Goal: Task Accomplishment & Management: Manage account settings

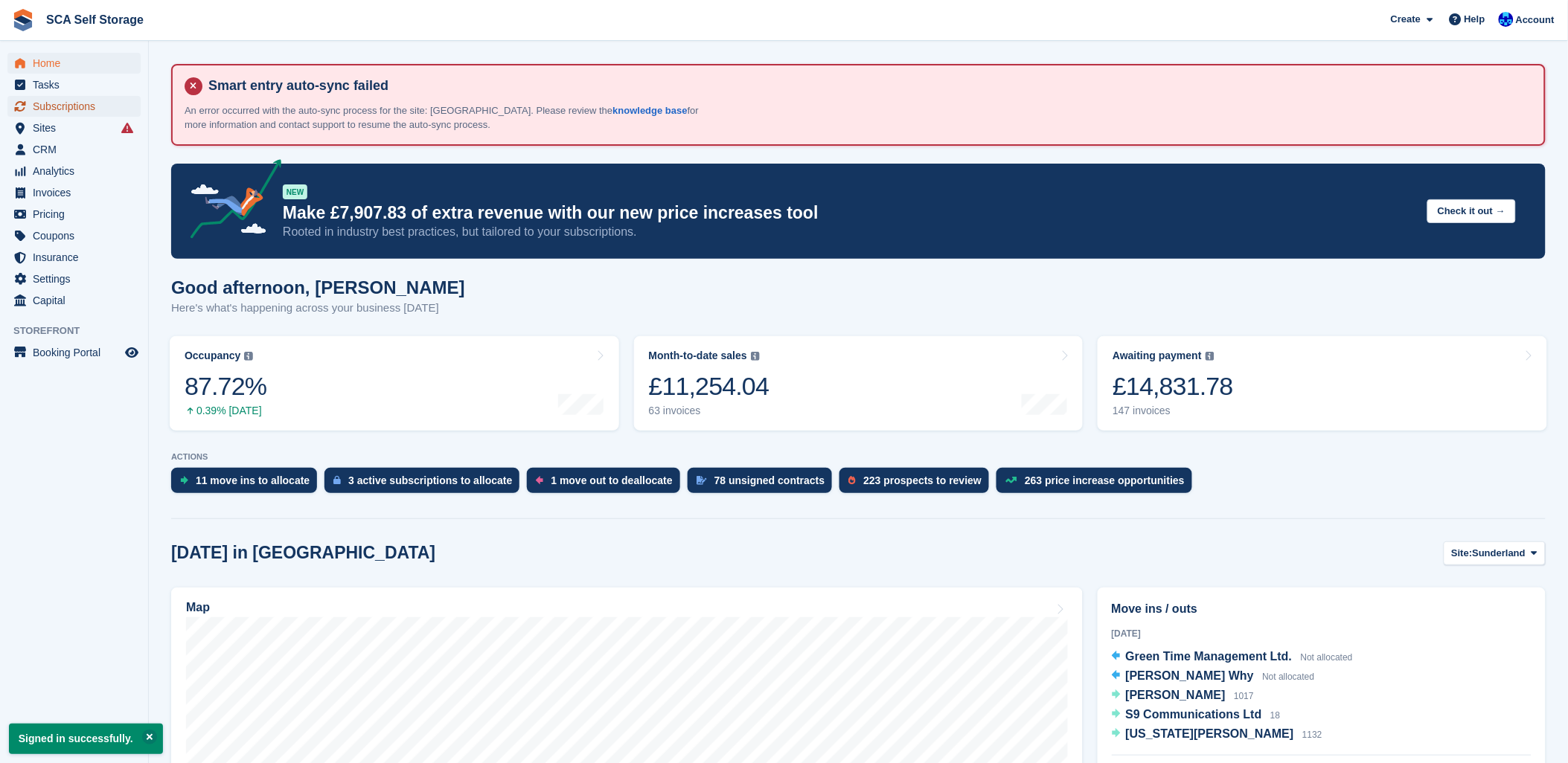
click at [62, 115] on span "Subscriptions" at bounding box center [78, 107] width 90 height 21
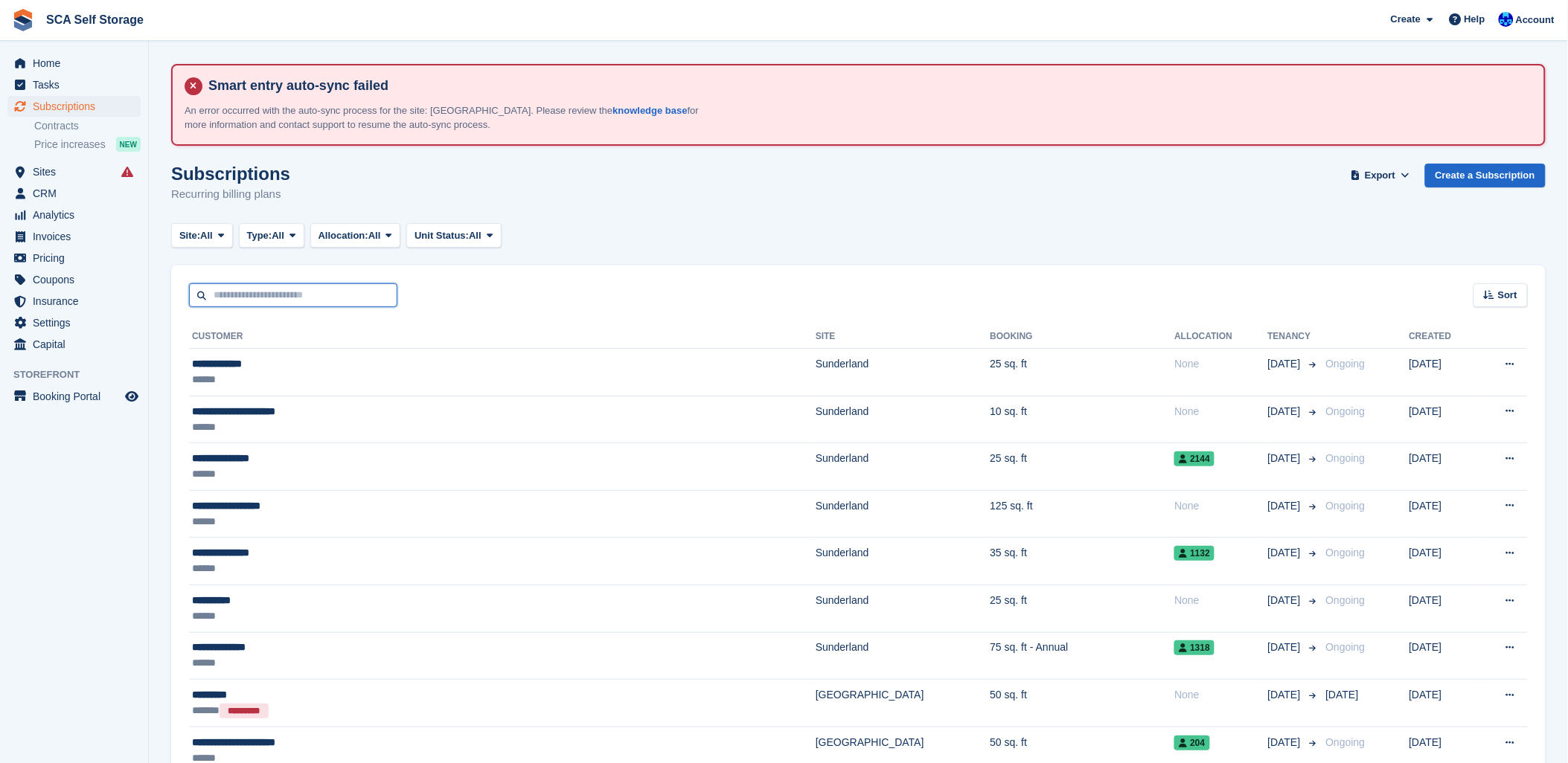
click at [351, 292] on input "text" at bounding box center [292, 295] width 208 height 25
click at [761, 242] on div "Site: All All Sunderland Sheffield Type: All All Upcoming Previous Active Endin…" at bounding box center [858, 235] width 1374 height 25
click at [344, 298] on input "text" at bounding box center [292, 295] width 208 height 25
type input "******"
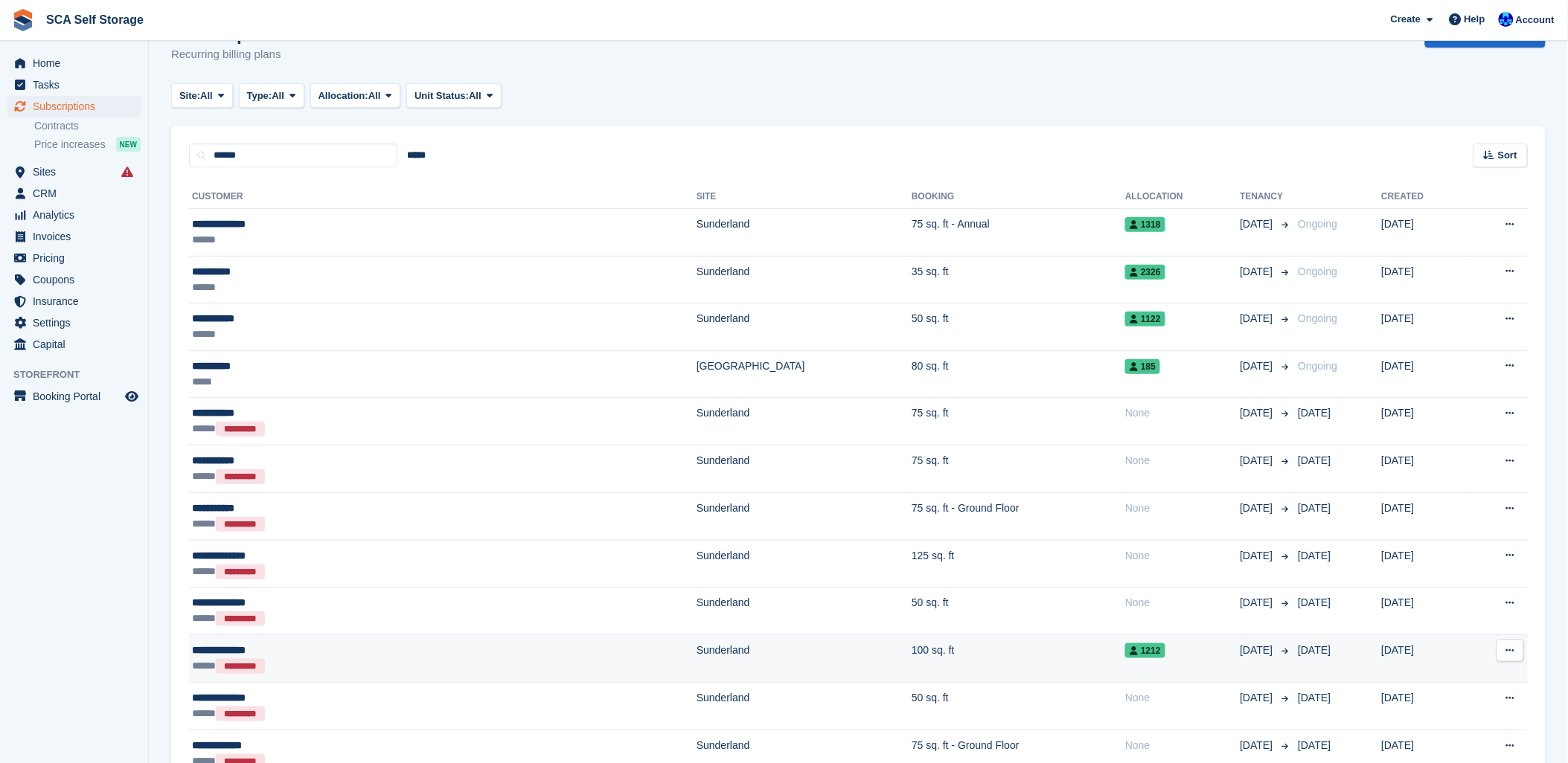
scroll to position [165, 0]
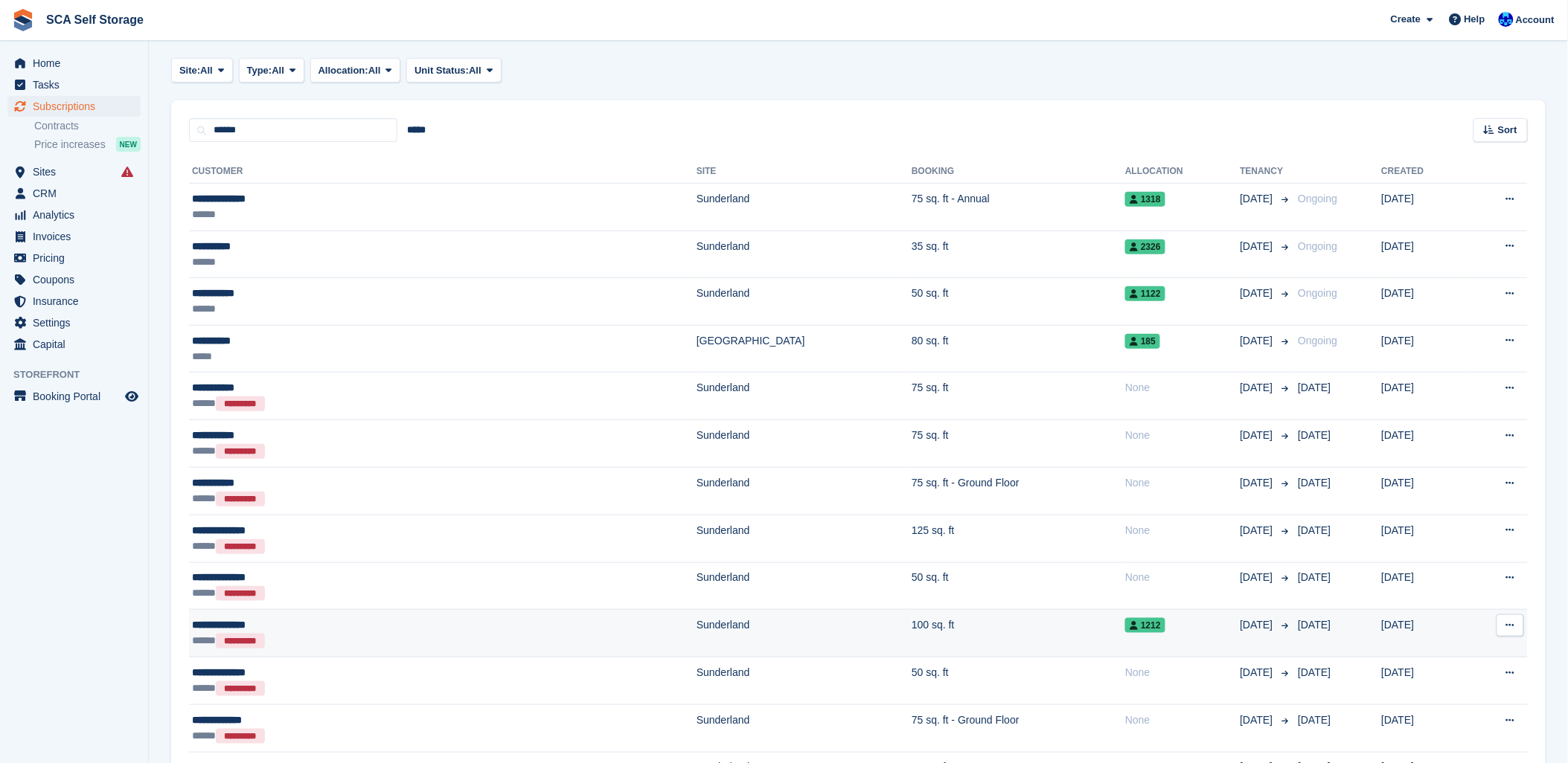
click at [697, 644] on td "Sunderland" at bounding box center [804, 634] width 215 height 48
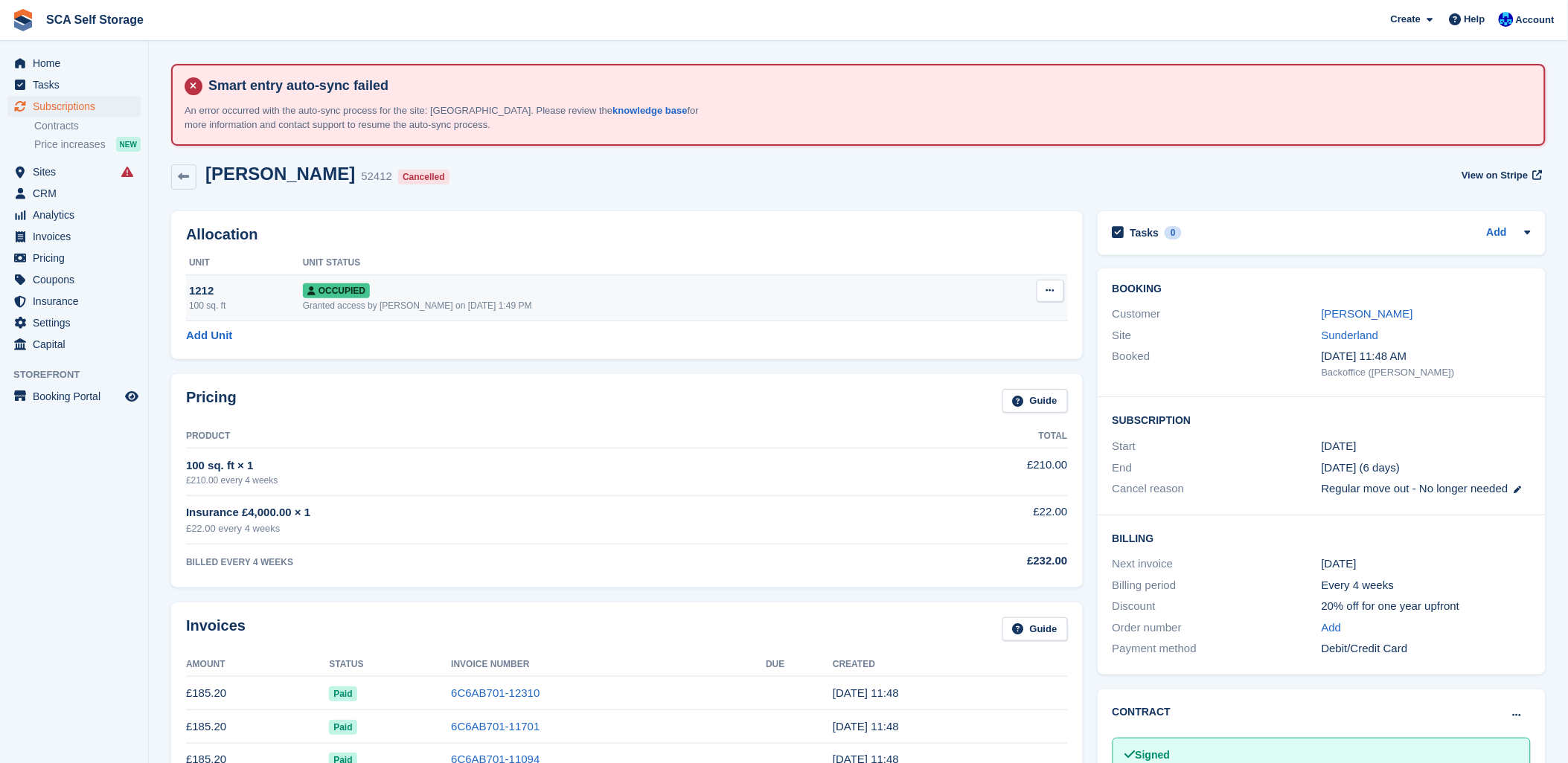
click at [1057, 288] on button at bounding box center [1050, 291] width 28 height 22
click at [960, 375] on p "Deallocate" at bounding box center [993, 371] width 130 height 19
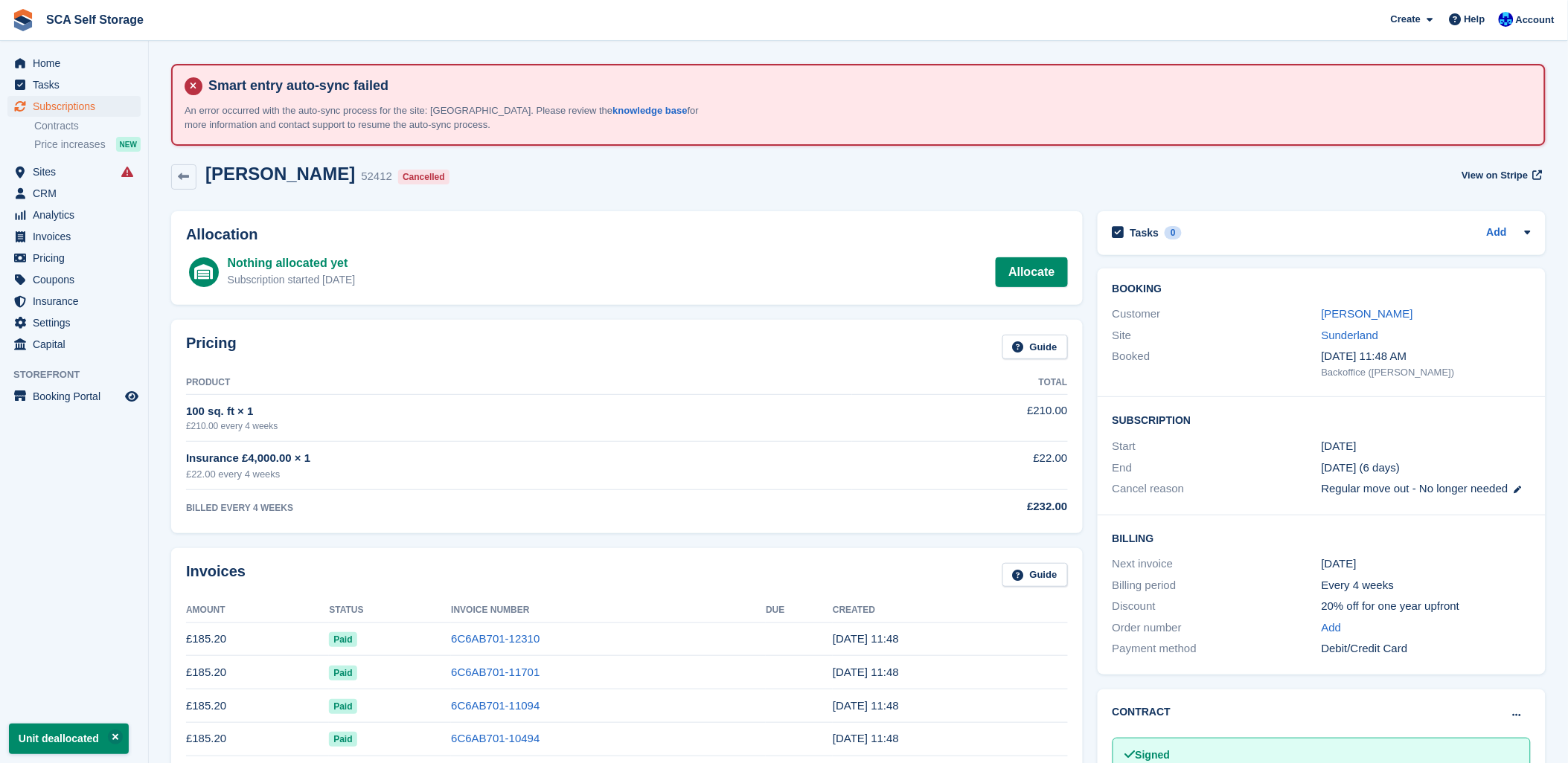
click at [494, 647] on td "6C6AB701-12310" at bounding box center [609, 639] width 315 height 34
click at [494, 640] on link "6C6AB701-12310" at bounding box center [495, 638] width 89 height 13
click at [1245, 204] on div "Tasks 0 Add No tasks related to Subscription #52412" at bounding box center [1321, 236] width 462 height 66
drag, startPoint x: 500, startPoint y: 345, endPoint x: 491, endPoint y: 330, distance: 17.5
click at [495, 333] on div "Pricing Guide Product Total 100 sq. ft × 1 £210.00 every 4 weeks £210.00 Insura…" at bounding box center [627, 427] width 912 height 213
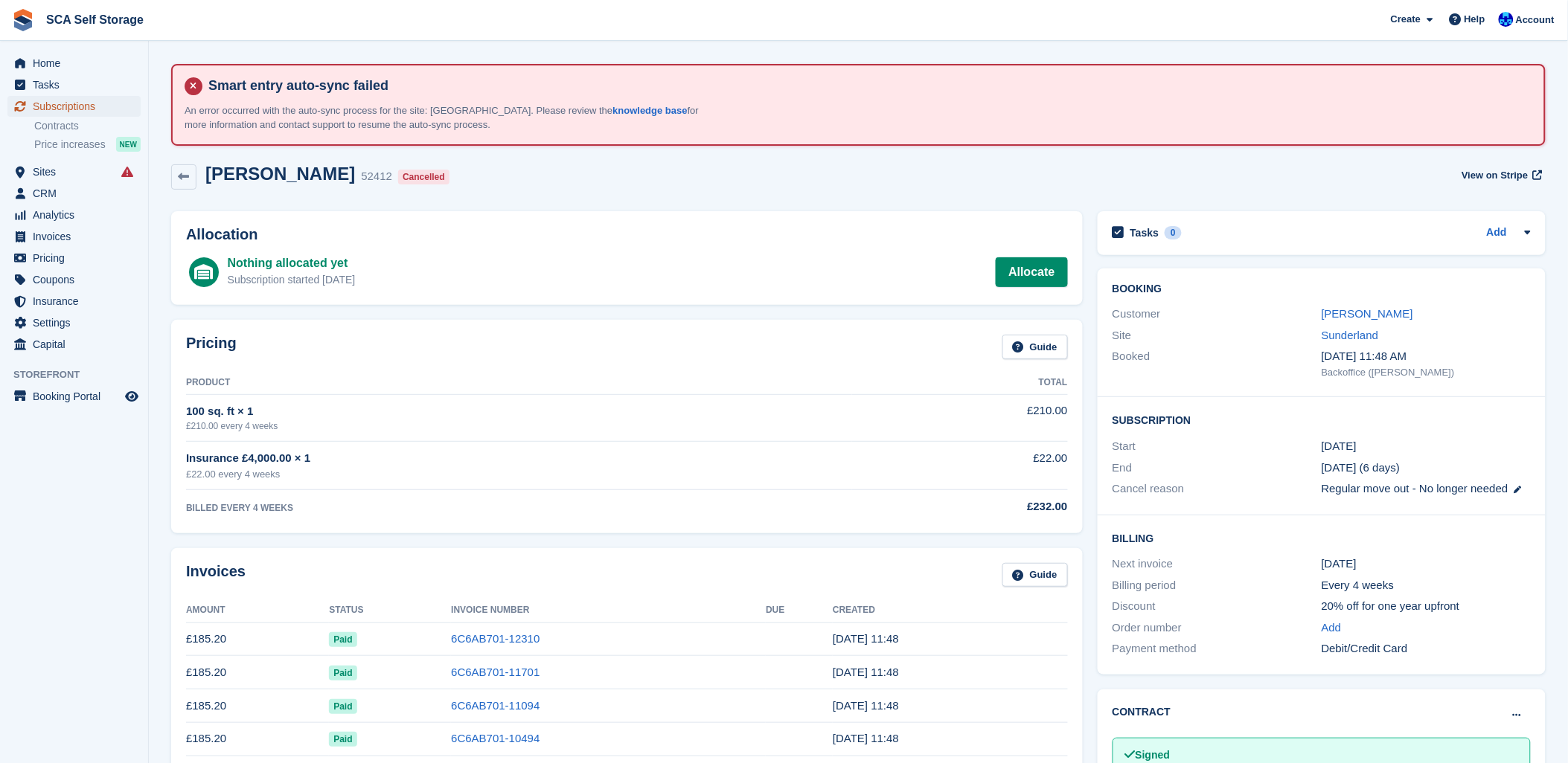
click at [84, 102] on span "Subscriptions" at bounding box center [78, 107] width 90 height 21
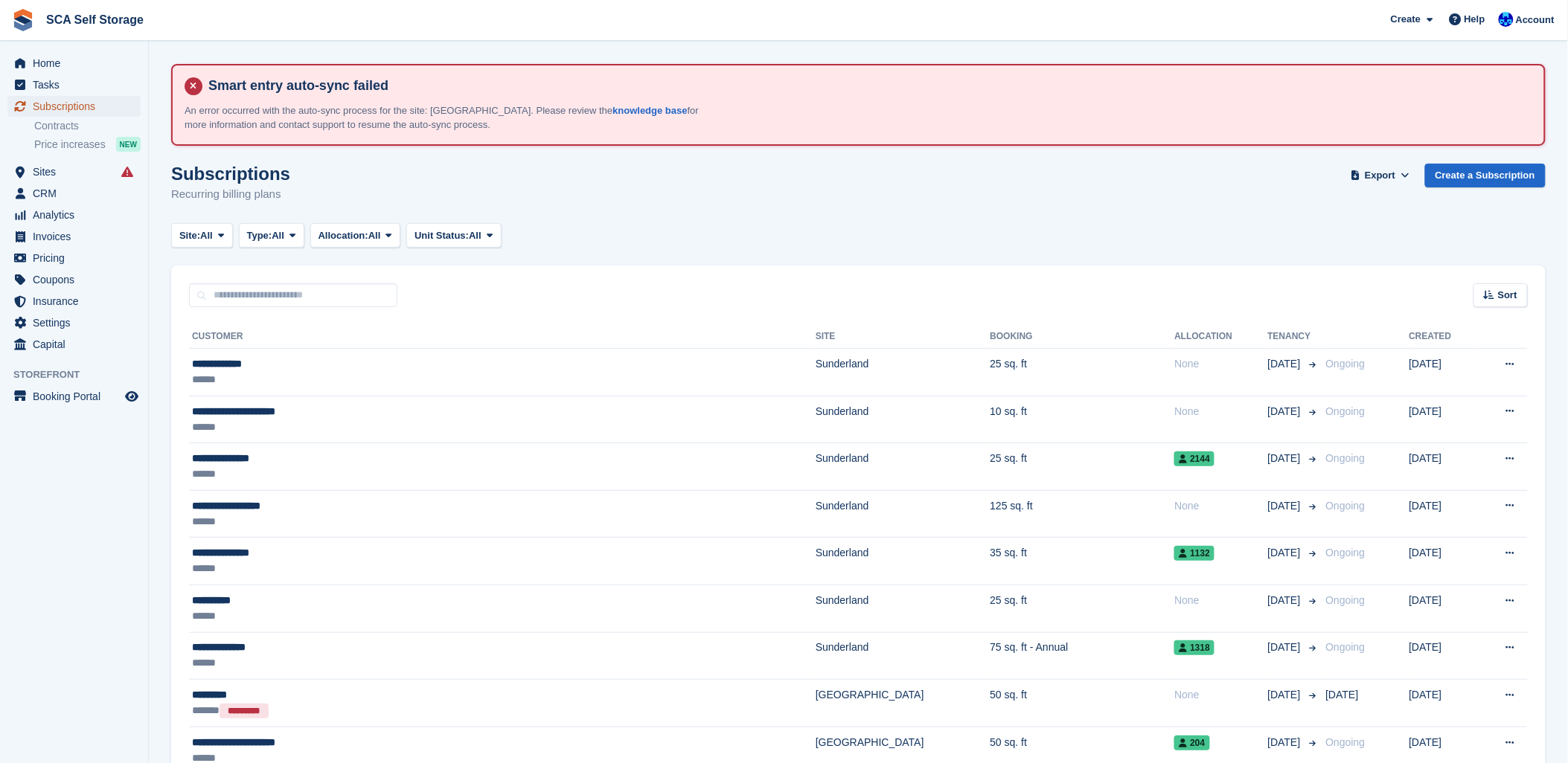
click at [69, 101] on span "Subscriptions" at bounding box center [78, 107] width 90 height 21
click at [1498, 169] on link "Create a Subscription" at bounding box center [1485, 175] width 121 height 25
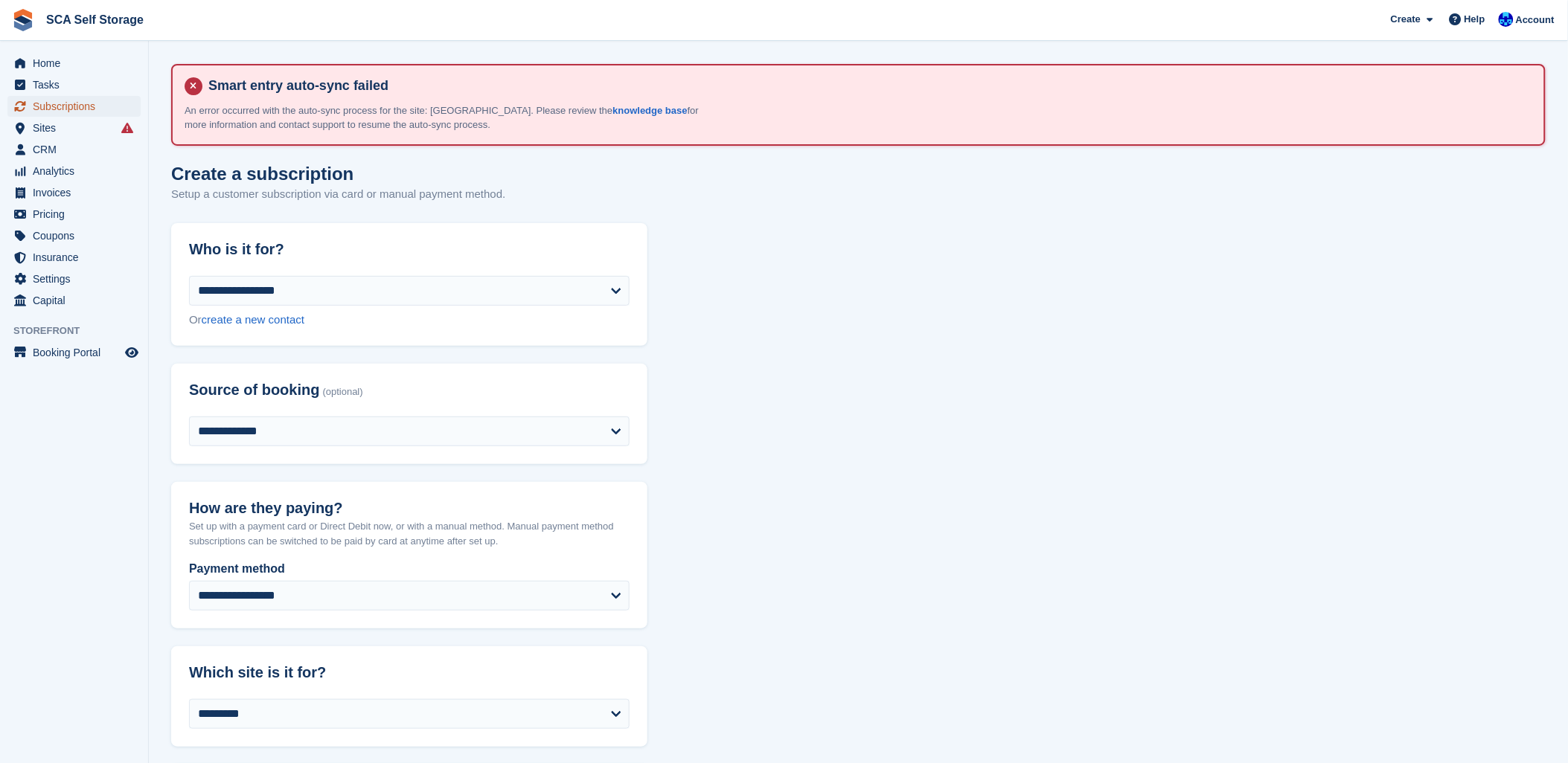
click at [40, 116] on span "Subscriptions" at bounding box center [78, 107] width 90 height 21
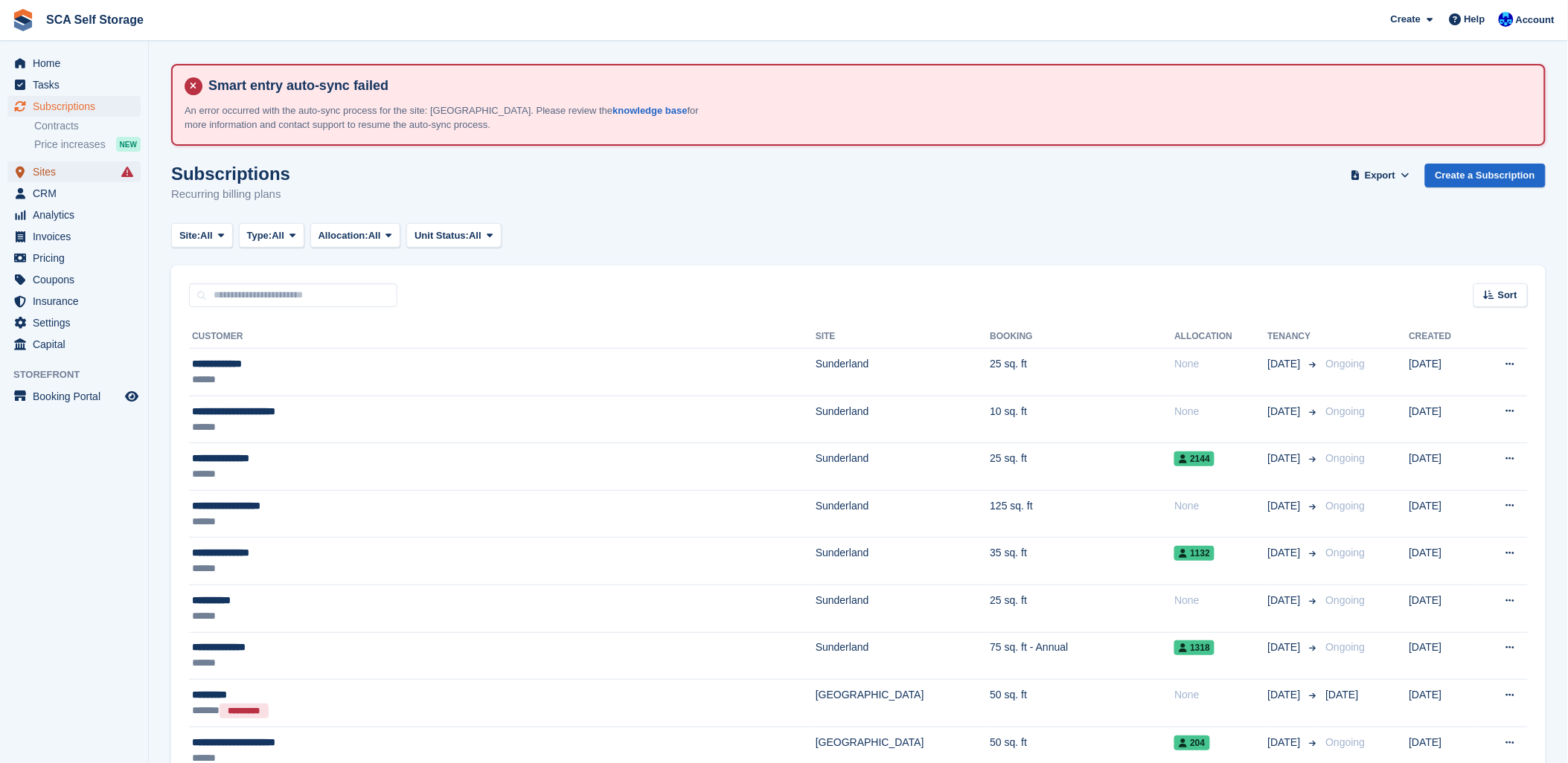
click at [72, 171] on span "Sites" at bounding box center [78, 172] width 90 height 21
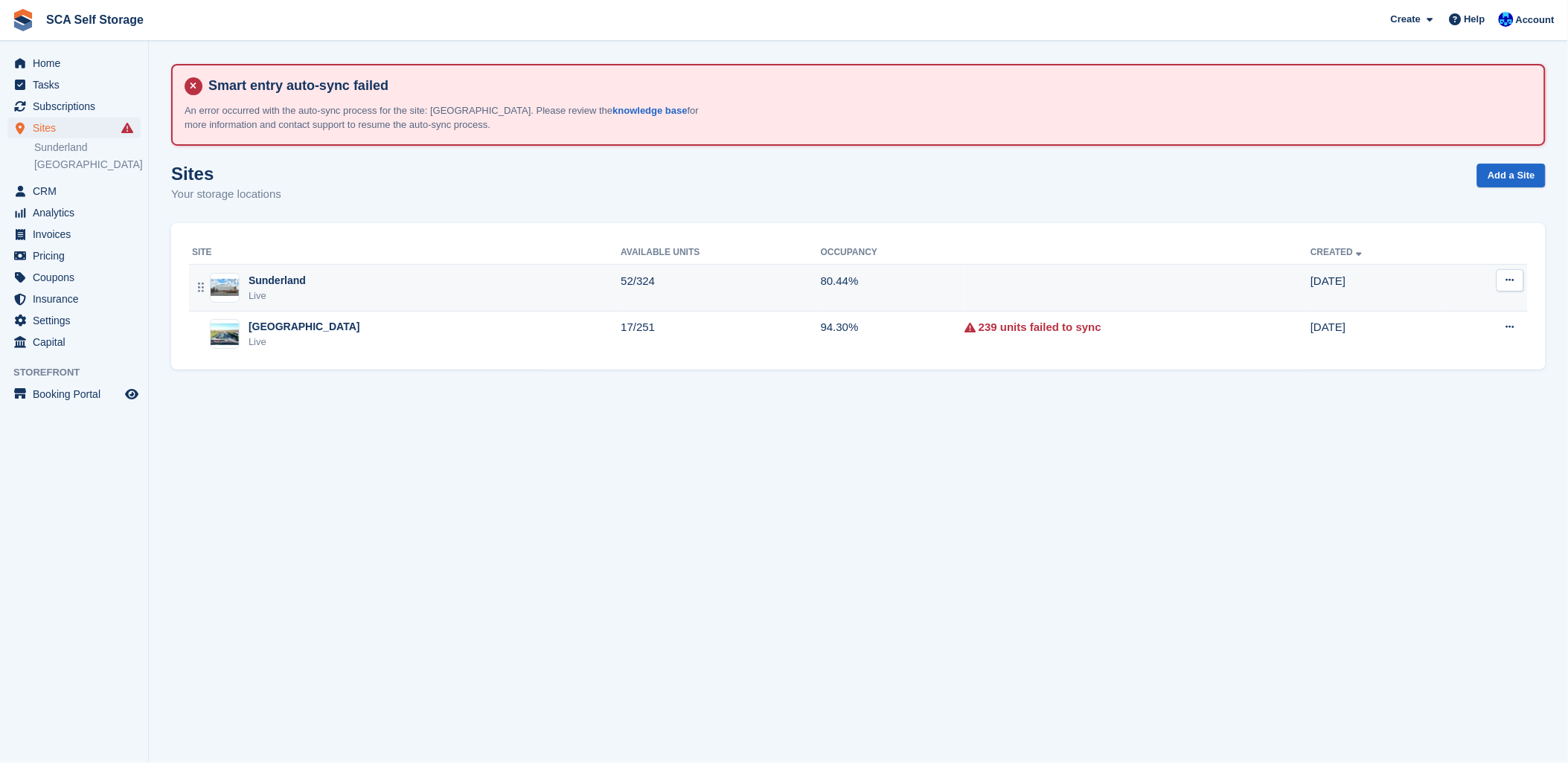
click at [304, 296] on div "Sunderland Live" at bounding box center [406, 288] width 429 height 31
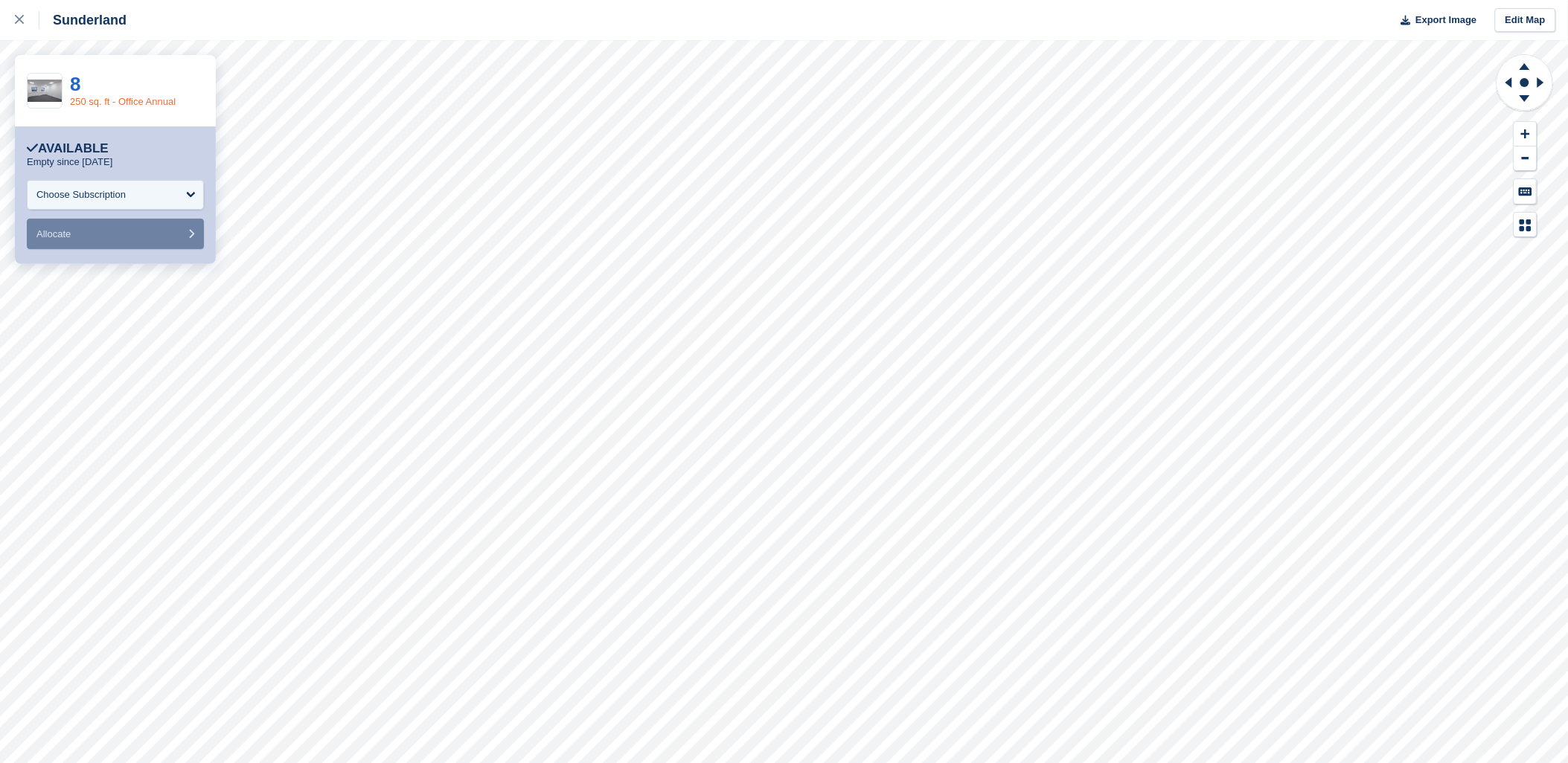
click at [150, 99] on link "250 sq. ft - Office Annual" at bounding box center [123, 101] width 106 height 11
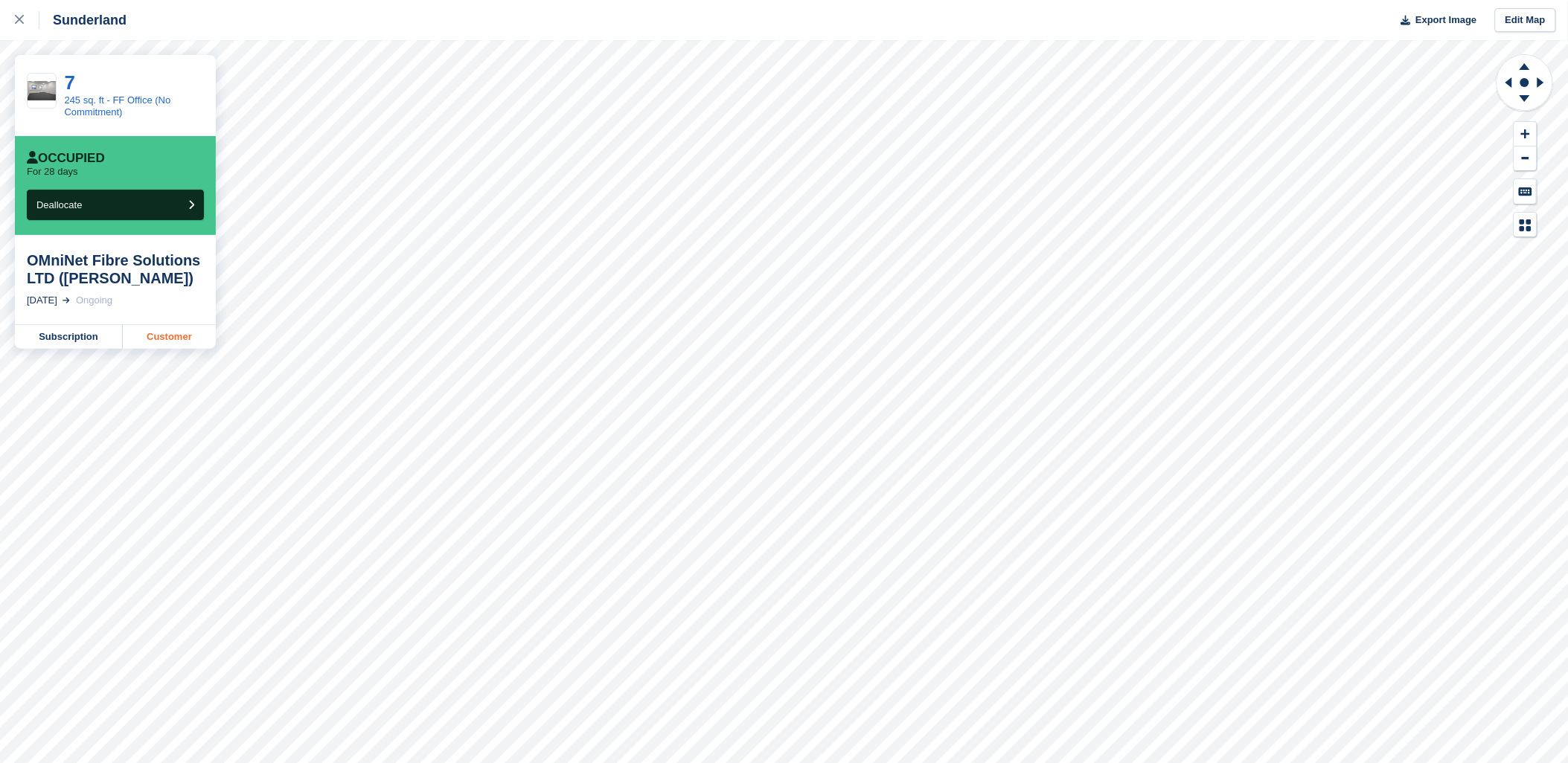
click at [165, 339] on link "Customer" at bounding box center [169, 337] width 93 height 24
click at [25, 21] on div at bounding box center [27, 20] width 25 height 18
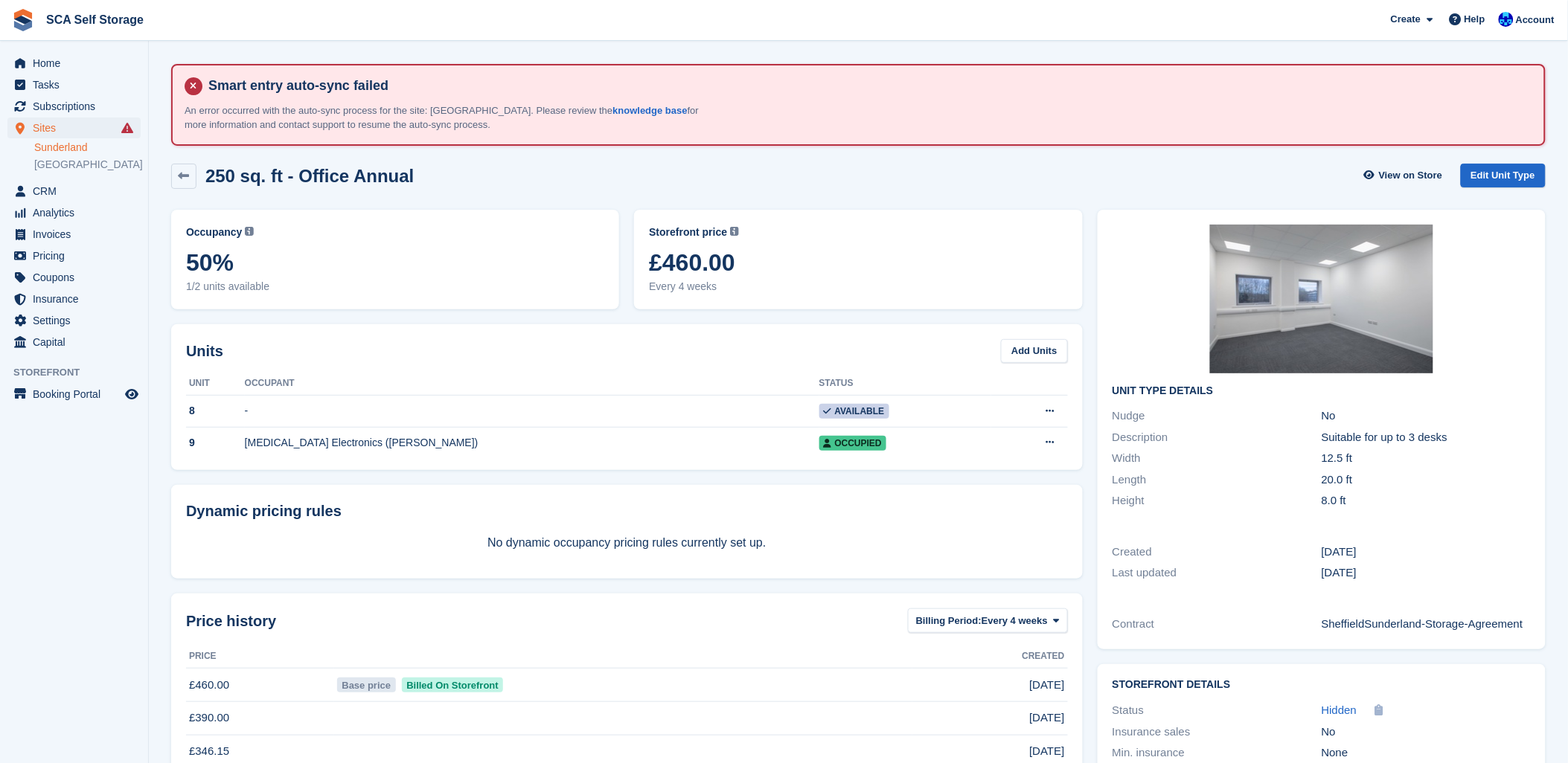
click at [789, 199] on div "250 sq. ft - Office Annual View on Store Edit Unit Type Occupancy Current perce…" at bounding box center [858, 502] width 1374 height 693
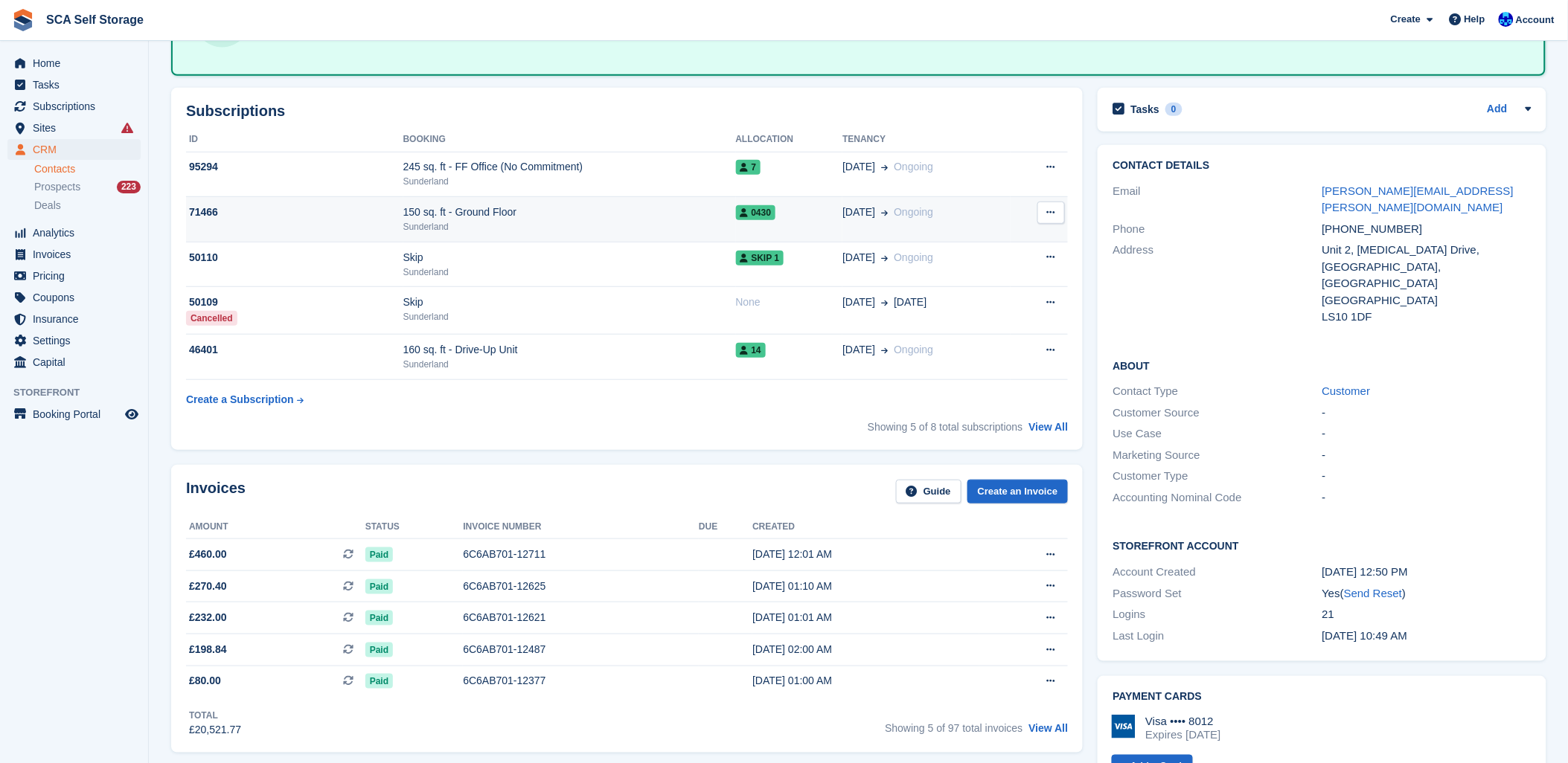
scroll to position [83, 0]
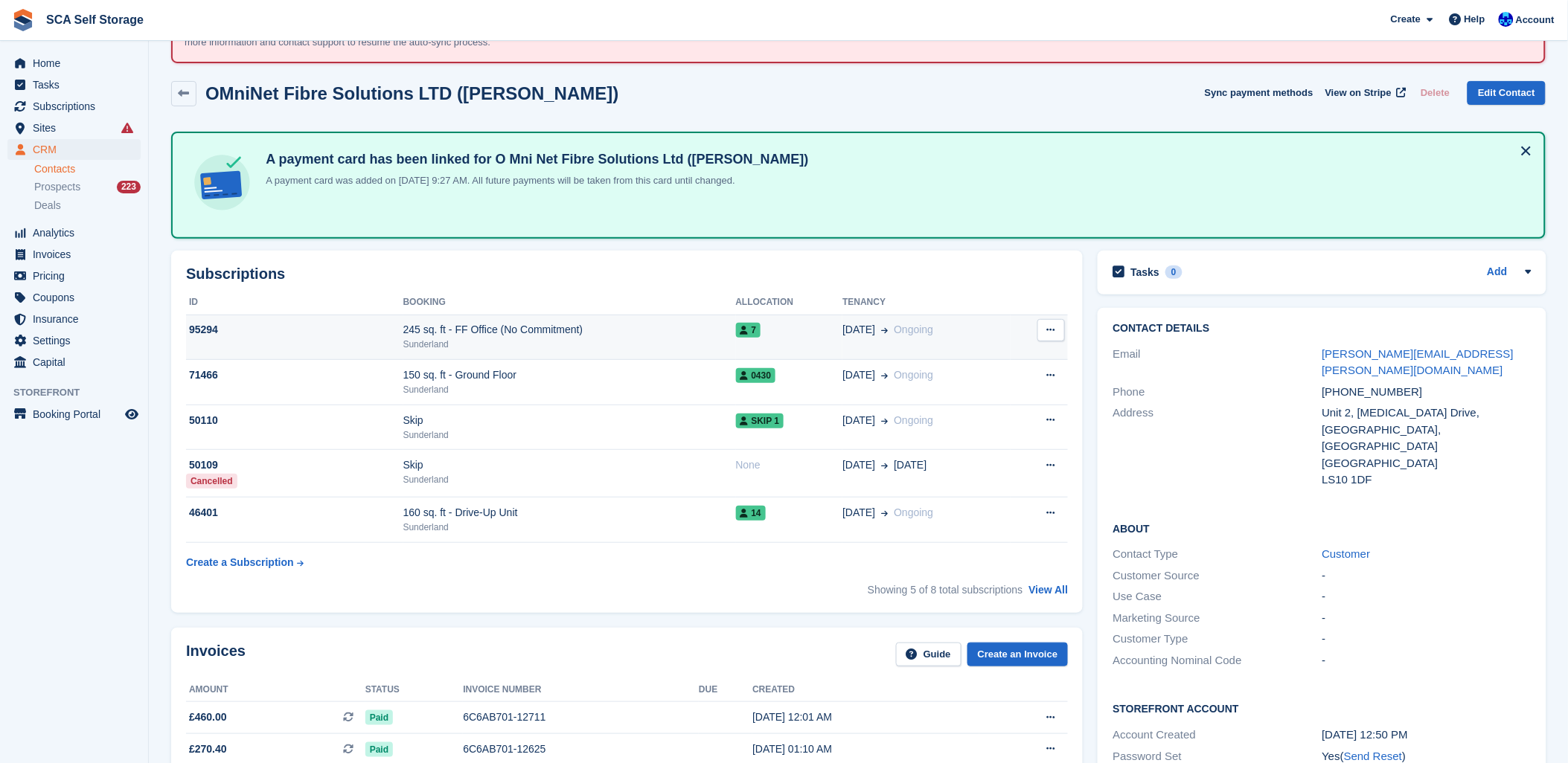
click at [695, 326] on div "245 sq. ft - FF Office (No Commitment)" at bounding box center [570, 330] width 333 height 16
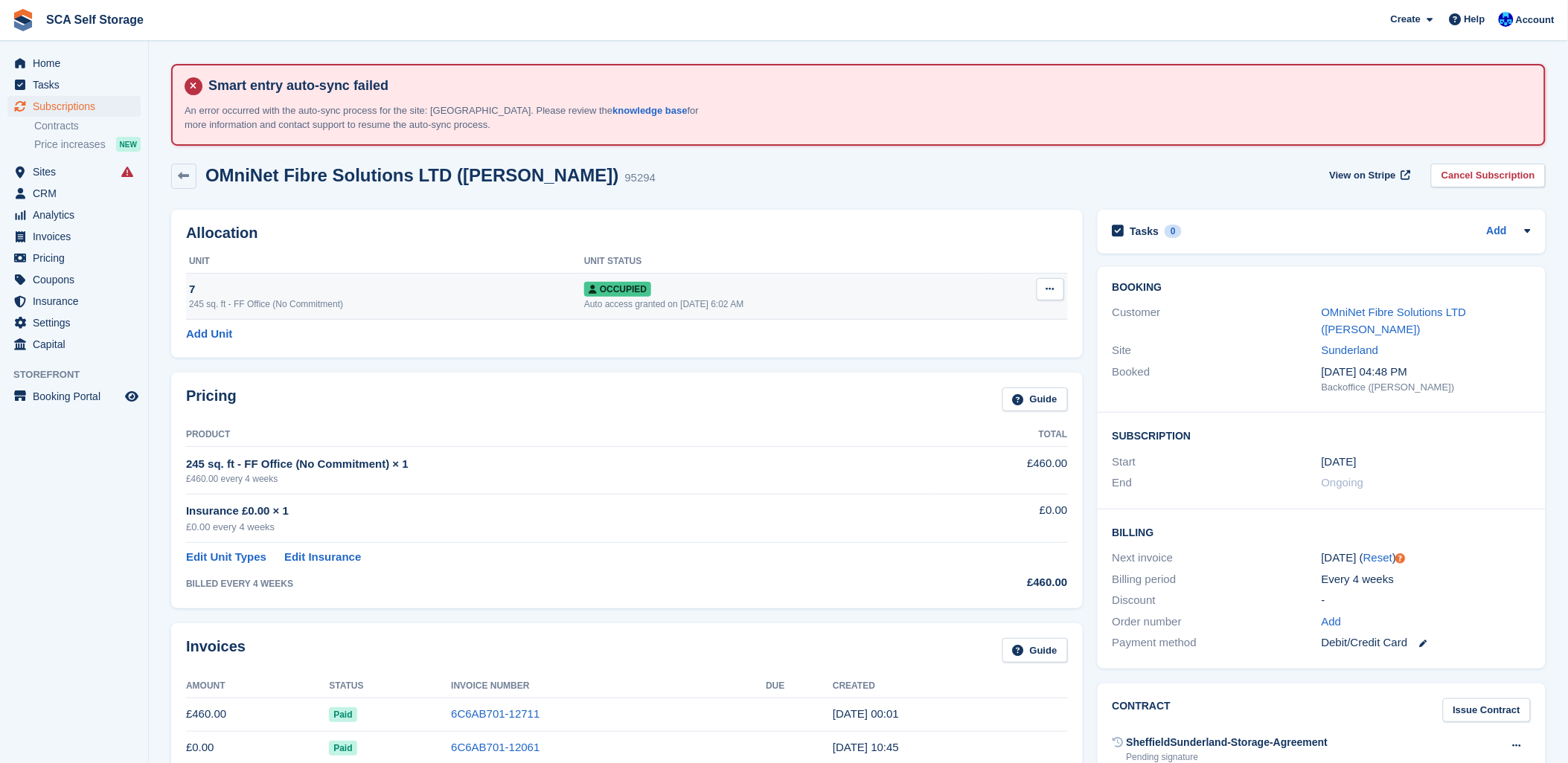
click at [307, 286] on div "7" at bounding box center [386, 289] width 395 height 17
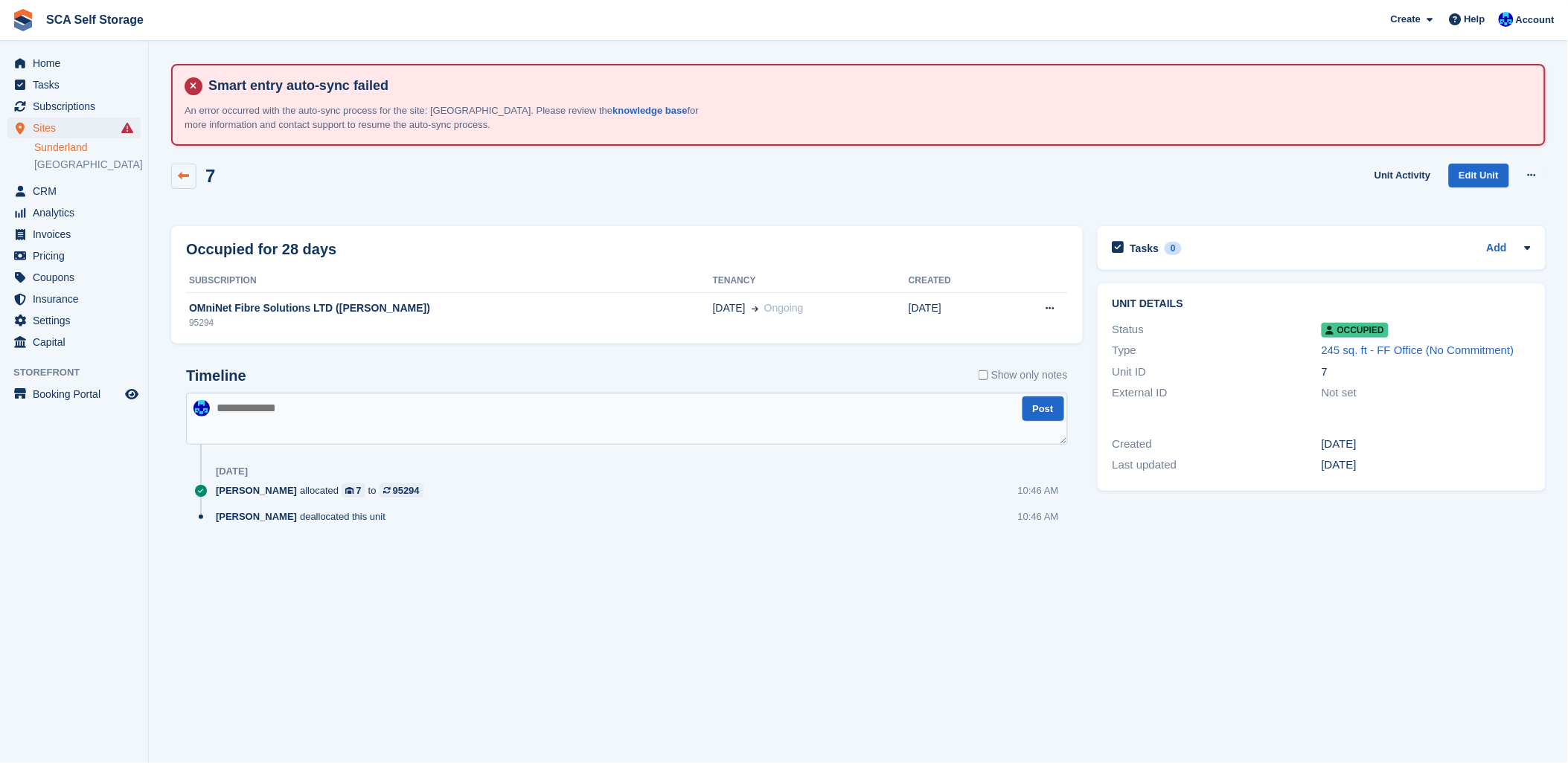
click at [192, 172] on link at bounding box center [184, 176] width 25 height 25
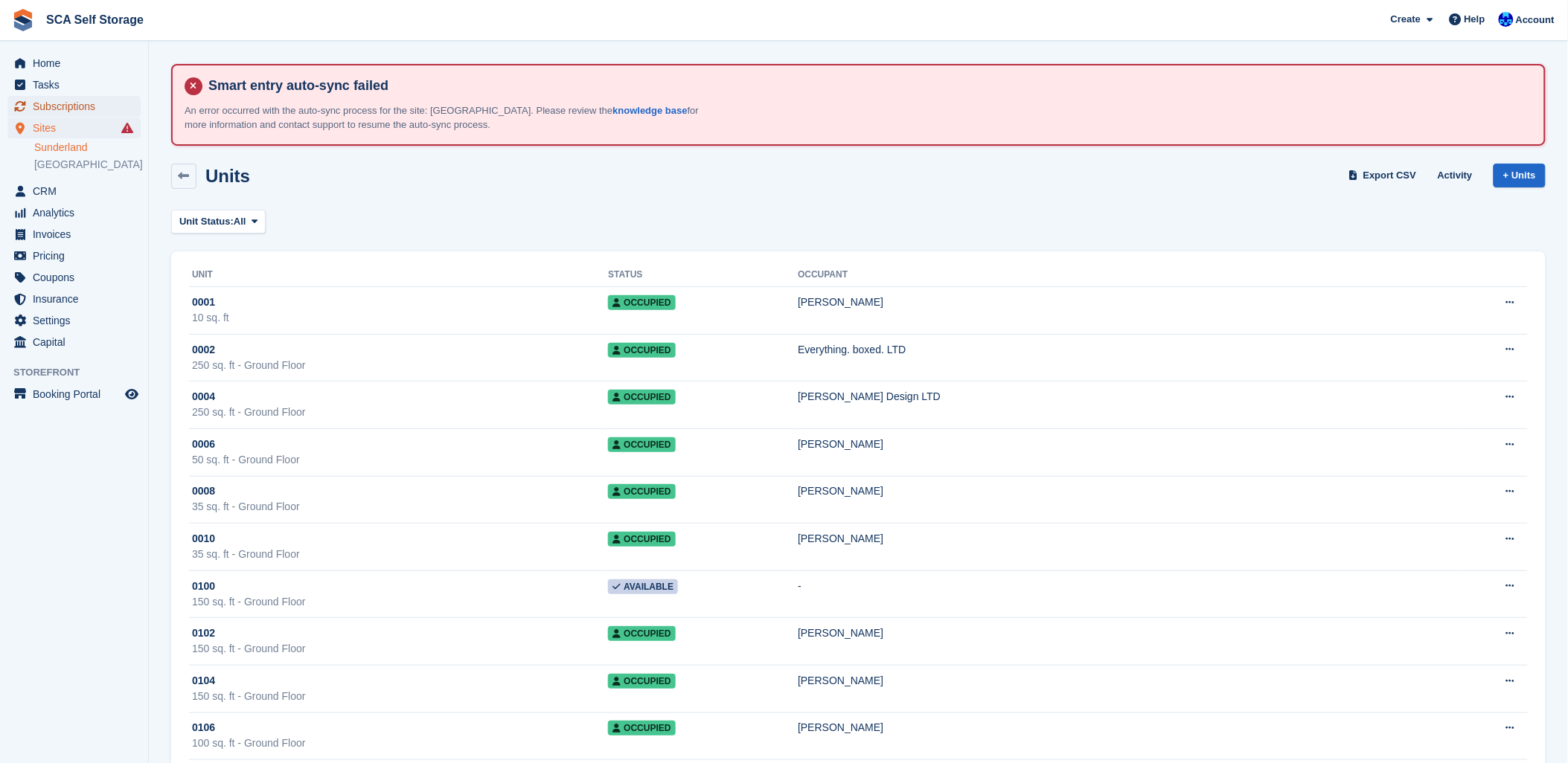
click at [79, 100] on span "Subscriptions" at bounding box center [78, 107] width 90 height 21
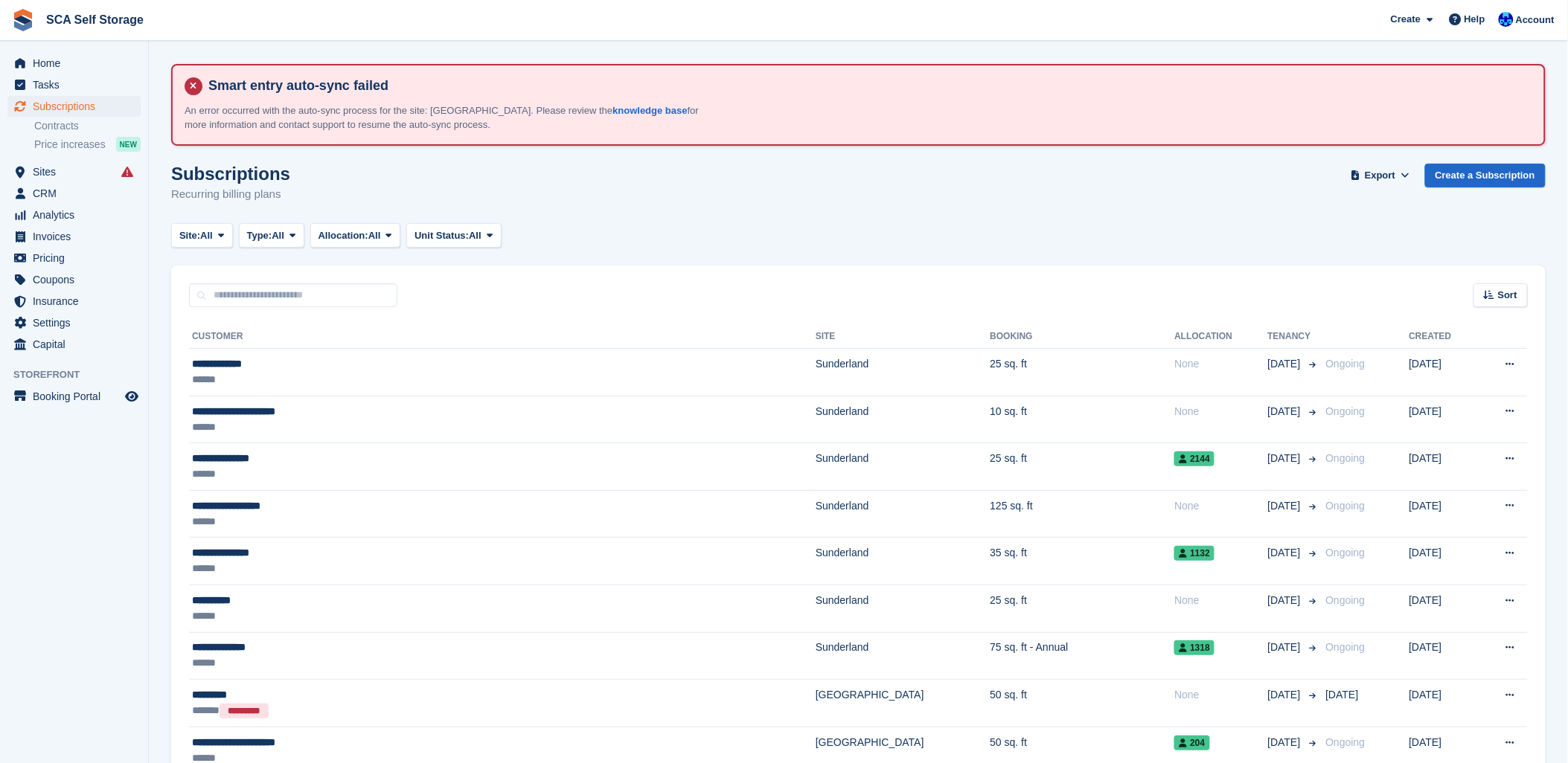
drag, startPoint x: 576, startPoint y: 175, endPoint x: 375, endPoint y: 212, distance: 204.4
click at [567, 179] on div "Subscriptions Recurring billing plans Export Export Subscriptions Export a CSV …" at bounding box center [858, 192] width 1374 height 57
click at [317, 290] on input "text" at bounding box center [292, 295] width 208 height 25
click at [813, 214] on div "Subscriptions Recurring billing plans Export Export Subscriptions Export a CSV …" at bounding box center [858, 192] width 1374 height 57
drag, startPoint x: 404, startPoint y: 165, endPoint x: 576, endPoint y: 166, distance: 172.0
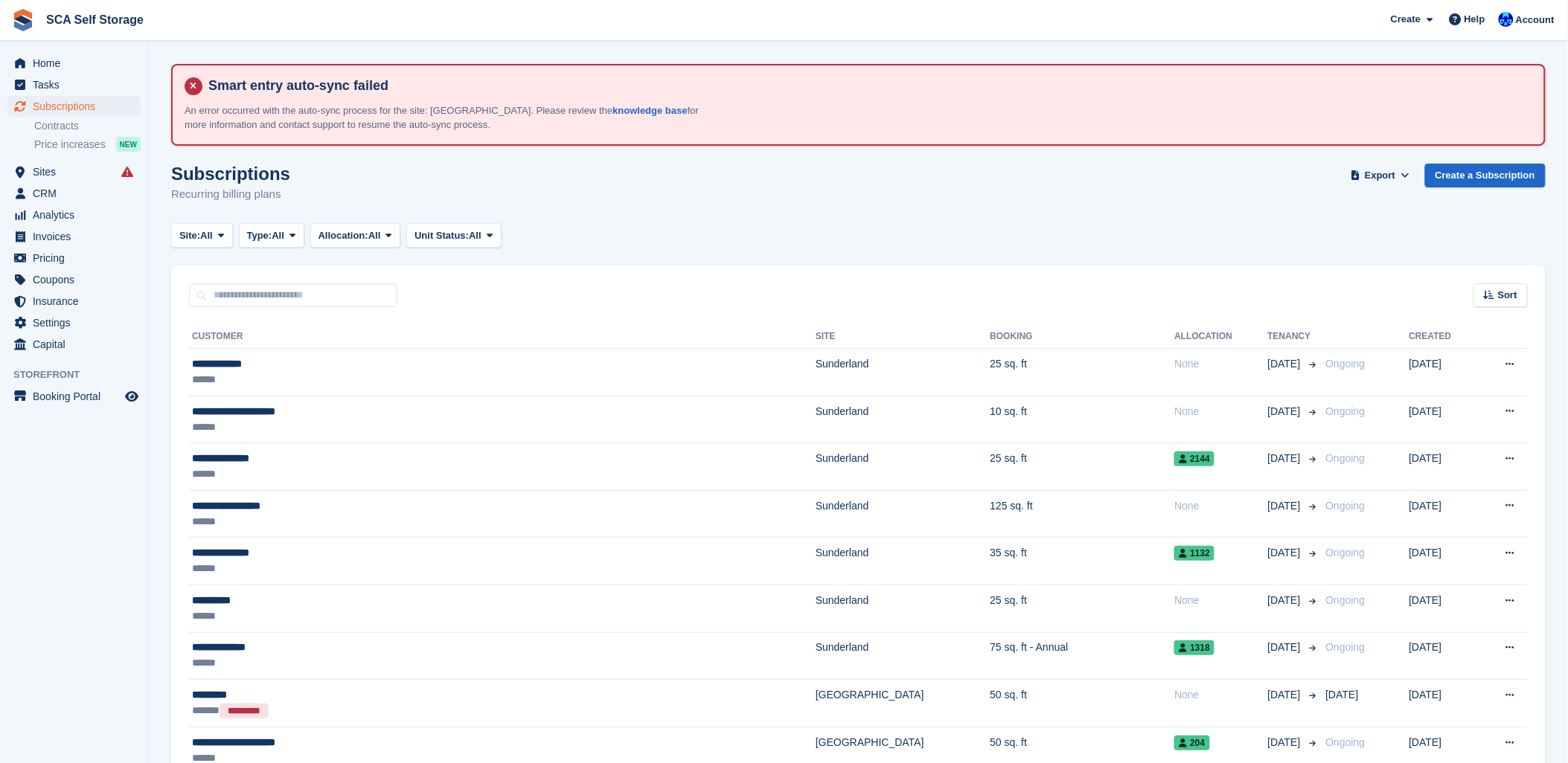
click at [434, 165] on div "Subscriptions Recurring billing plans Export Export Subscriptions Export a CSV …" at bounding box center [858, 192] width 1374 height 57
click at [1531, 22] on span "Account" at bounding box center [1535, 20] width 39 height 15
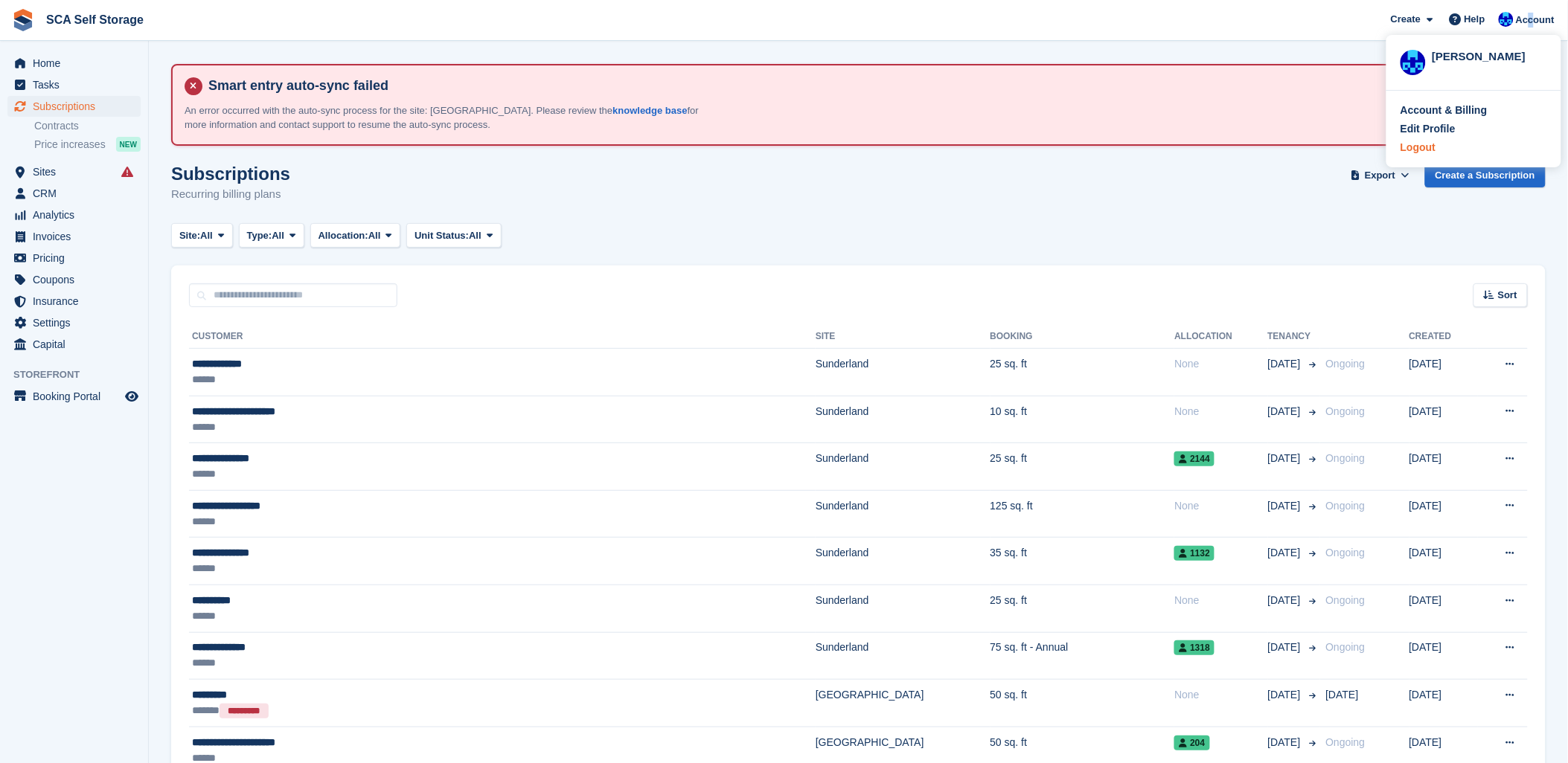
drag, startPoint x: 1531, startPoint y: 22, endPoint x: 1416, endPoint y: 148, distance: 170.6
click at [1416, 148] on div "Logout" at bounding box center [1417, 148] width 35 height 16
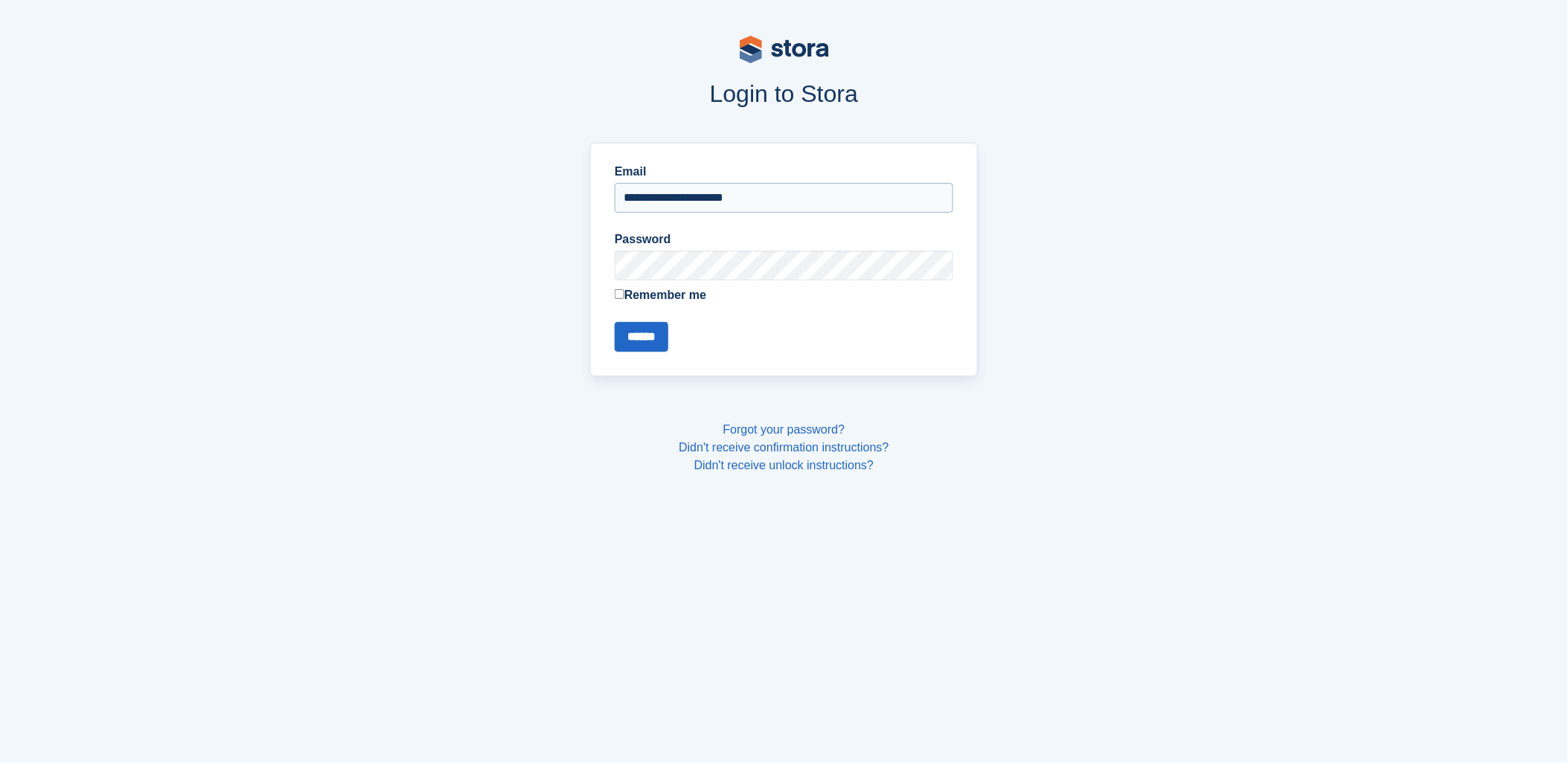
click at [712, 194] on input "**********" at bounding box center [784, 198] width 339 height 30
click at [656, 202] on input "**********" at bounding box center [784, 198] width 339 height 30
click at [705, 207] on input "**********" at bounding box center [784, 198] width 339 height 30
type input "**********"
click at [645, 333] on input "******" at bounding box center [642, 337] width 54 height 30
